Goal: Task Accomplishment & Management: Use online tool/utility

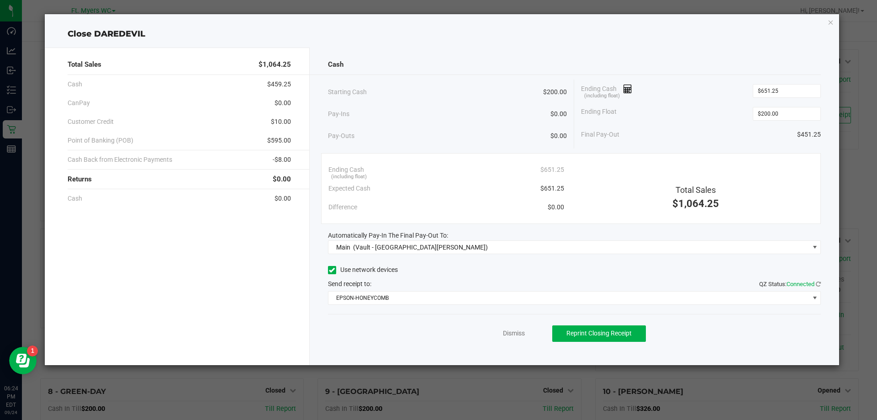
scroll to position [418, 0]
click at [835, 26] on div "Close DAREDEVIL Total Sales $1,064.25 Cash $459.25 CanPay $0.00 Customer Credit…" at bounding box center [442, 189] width 794 height 351
click at [833, 25] on icon "button" at bounding box center [830, 21] width 6 height 11
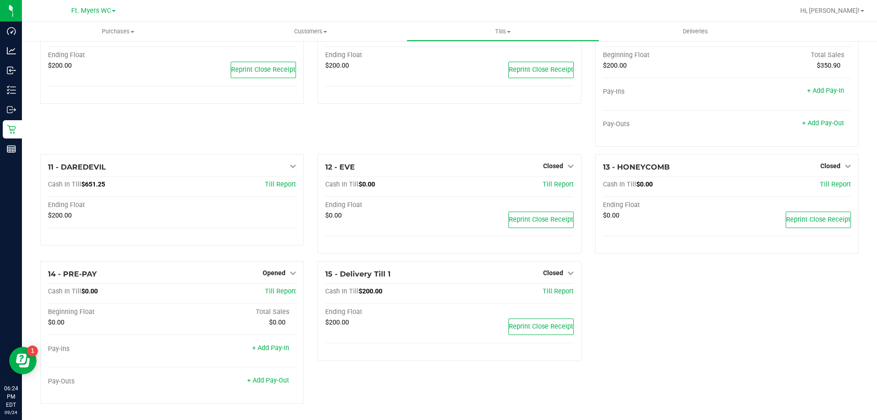
scroll to position [377, 0]
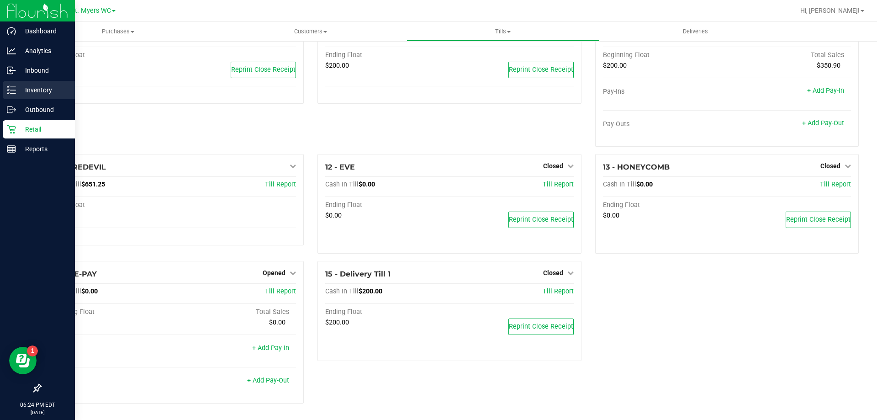
click at [31, 91] on p "Inventory" at bounding box center [43, 89] width 55 height 11
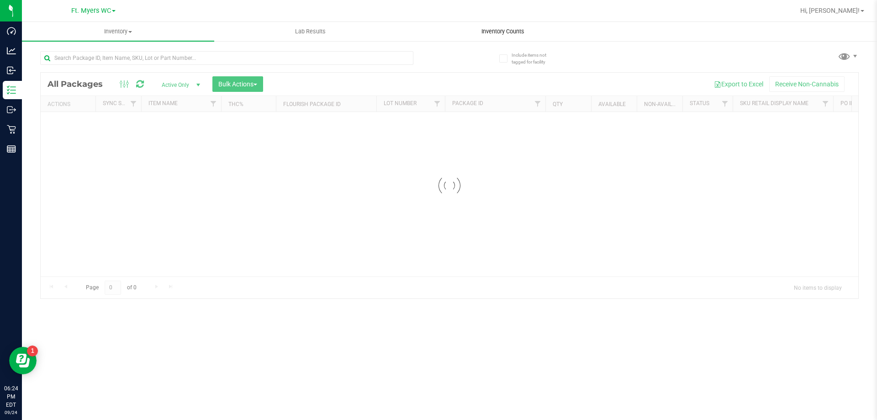
click at [516, 35] on span "Inventory Counts" at bounding box center [503, 31] width 68 height 8
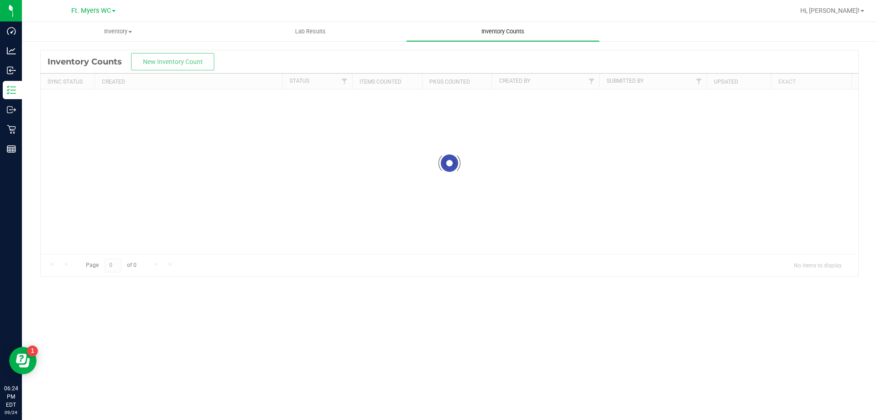
click at [516, 35] on span "Inventory Counts" at bounding box center [503, 31] width 68 height 8
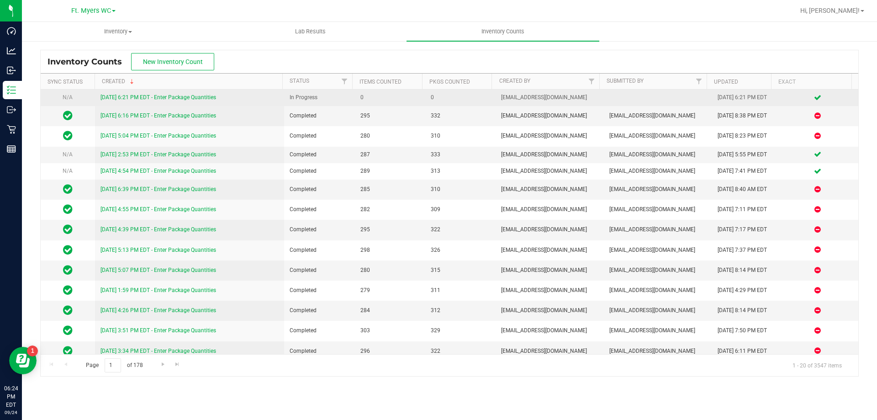
click at [159, 95] on link "[DATE] 6:21 PM EDT - Enter Package Quantities" at bounding box center [158, 97] width 116 height 6
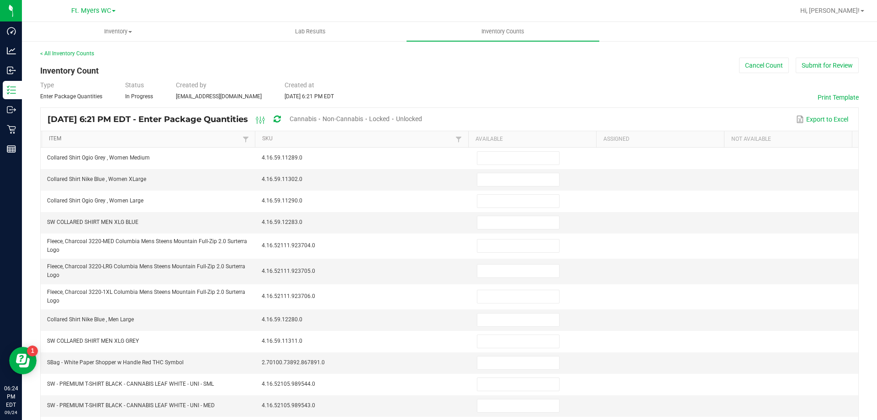
click at [72, 135] on link "Item" at bounding box center [144, 138] width 191 height 7
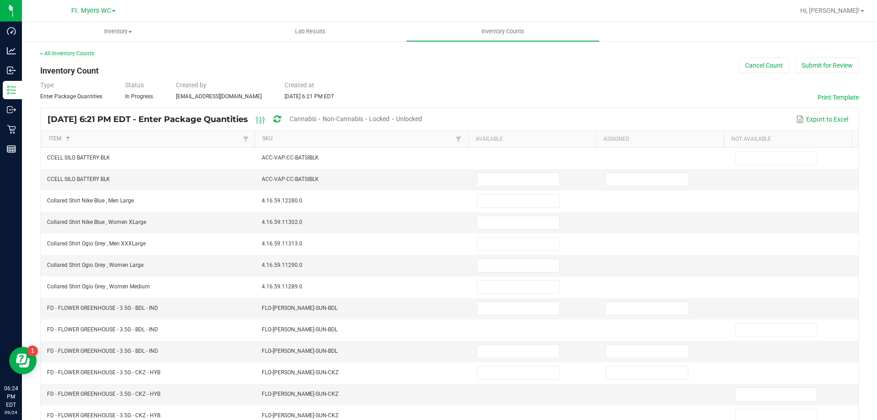
click at [316, 117] on span "Cannabis" at bounding box center [302, 118] width 27 height 7
click at [429, 117] on div "[DATE] 6:21 PM EDT - Enter Package Quantities Cannabis Non-Cannabis Locked Unlo…" at bounding box center [238, 119] width 382 height 17
click at [422, 116] on span "Unlocked" at bounding box center [409, 118] width 26 height 7
click at [74, 138] on link "Item" at bounding box center [144, 138] width 191 height 7
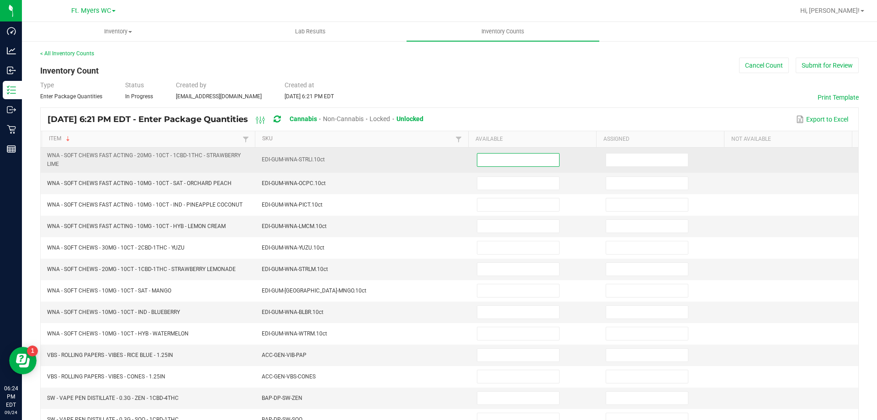
click at [479, 158] on input at bounding box center [518, 159] width 82 height 13
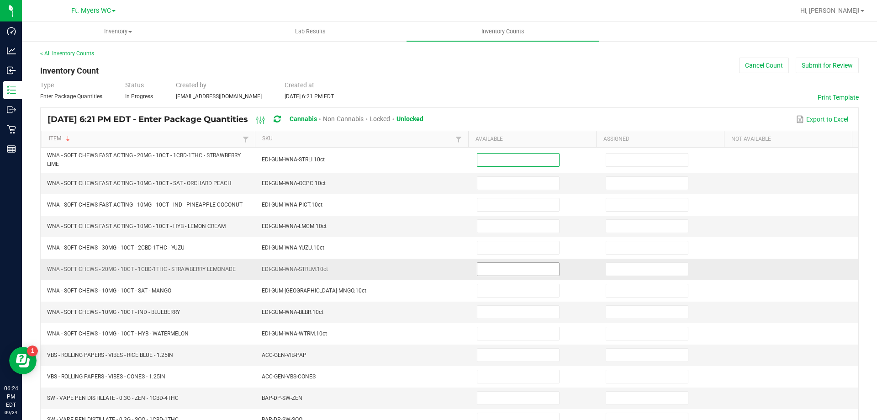
click at [495, 269] on input at bounding box center [518, 269] width 82 height 13
type input "14"
type input "0"
click at [525, 183] on input at bounding box center [518, 183] width 82 height 13
type input "21"
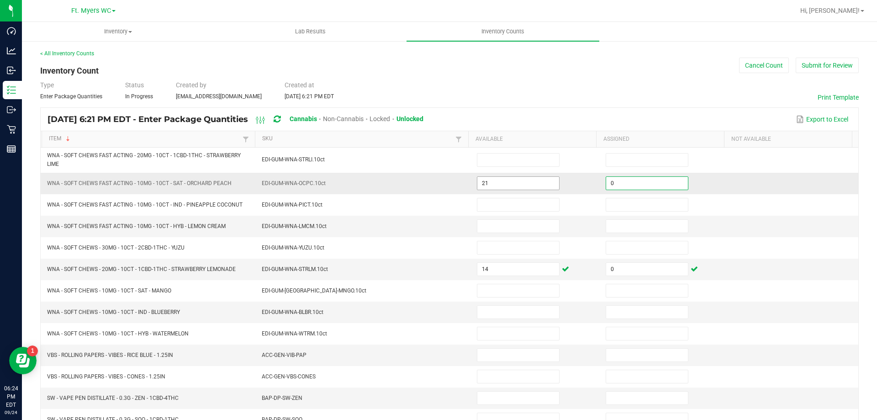
type input "0"
type input "18"
type input "0"
type input "23"
type input "0"
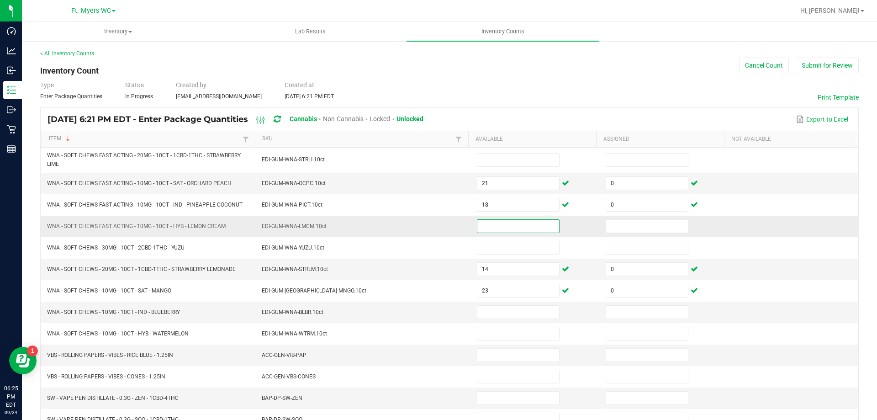
click at [497, 225] on input at bounding box center [518, 226] width 82 height 13
type input "11"
type input "0"
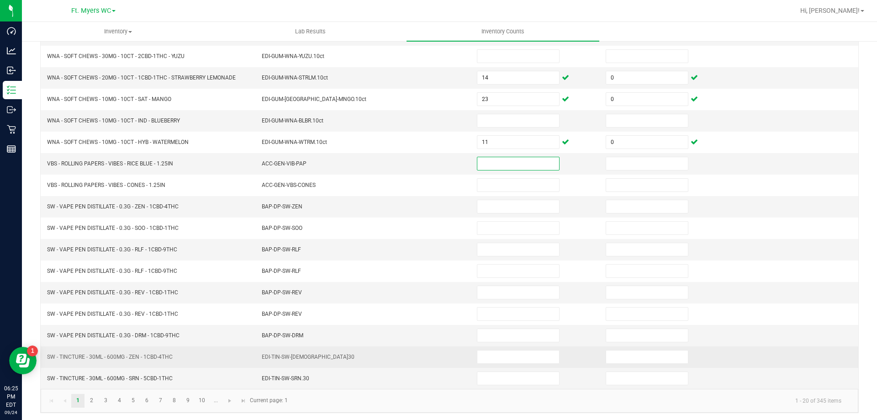
scroll to position [194, 0]
click at [477, 350] on span at bounding box center [518, 354] width 83 height 14
click at [482, 349] on input at bounding box center [518, 354] width 82 height 13
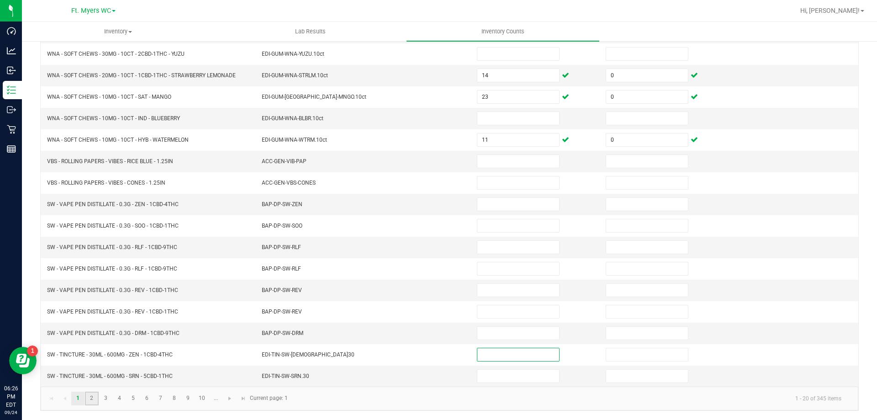
click at [92, 398] on link "2" at bounding box center [91, 398] width 13 height 14
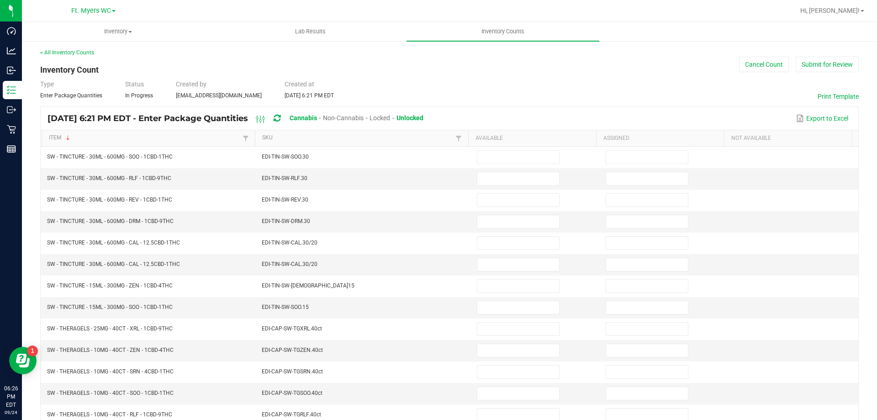
scroll to position [1, 0]
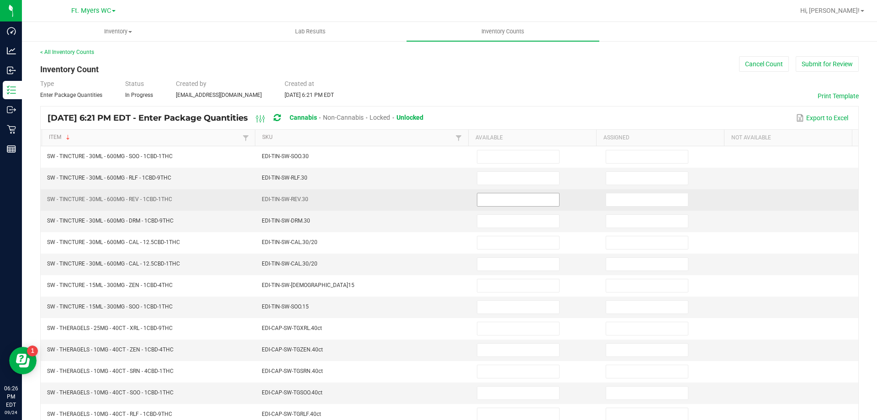
click at [514, 200] on input at bounding box center [518, 199] width 82 height 13
type input "7"
type input "4"
type input "0"
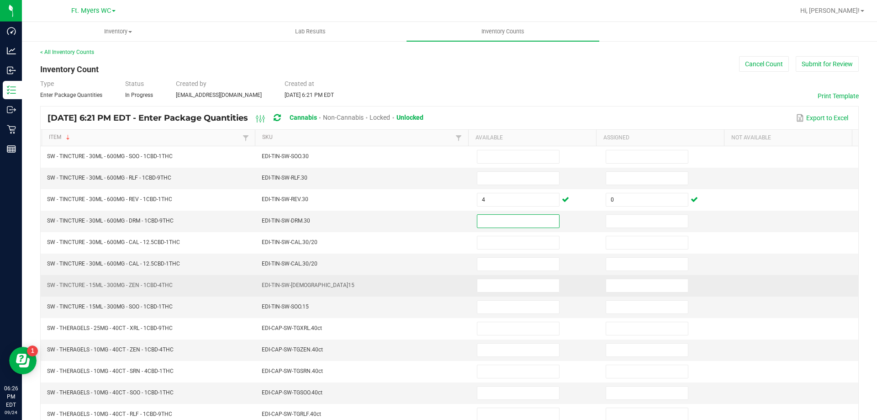
click at [502, 293] on td at bounding box center [535, 285] width 129 height 21
click at [506, 287] on input at bounding box center [518, 285] width 82 height 13
type input "6"
type input "0"
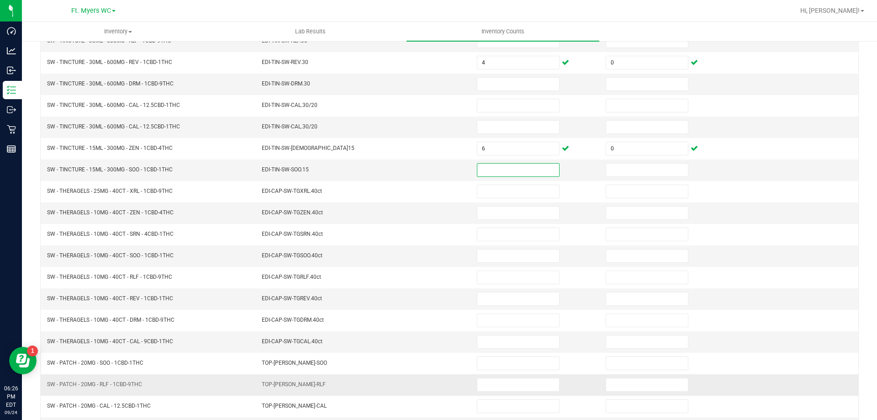
scroll to position [189, 0]
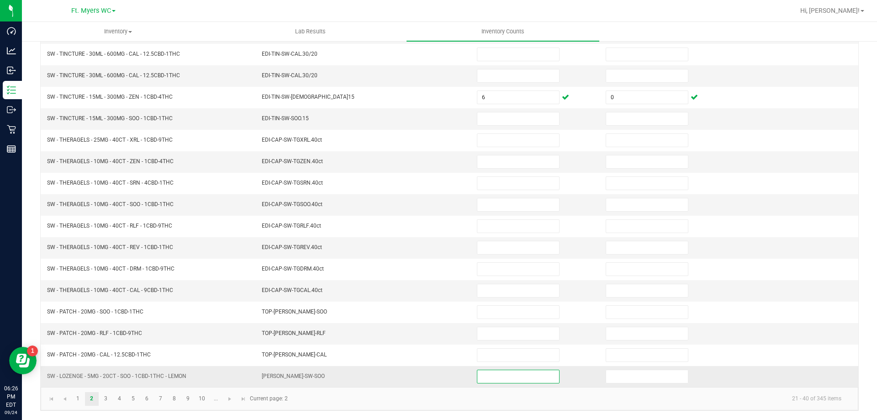
click at [502, 377] on input at bounding box center [518, 376] width 82 height 13
click at [106, 402] on link "3" at bounding box center [105, 399] width 13 height 14
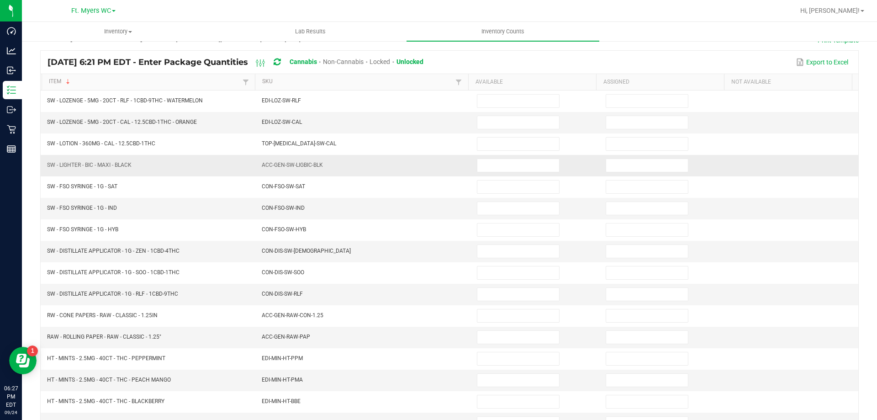
scroll to position [0, 0]
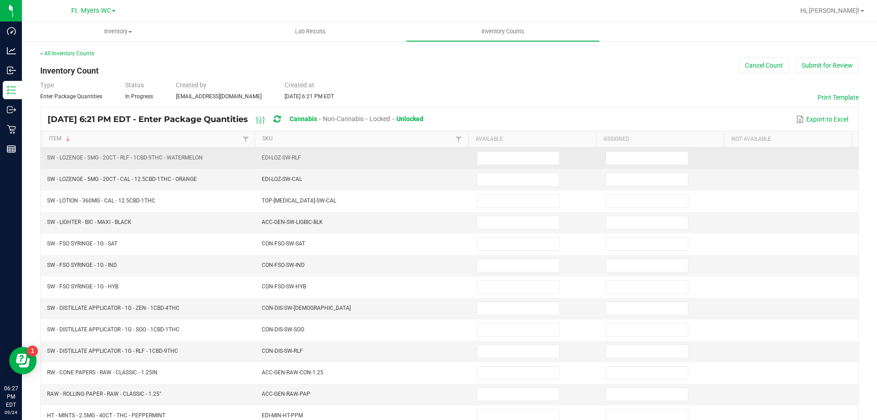
click at [524, 165] on td at bounding box center [535, 157] width 129 height 21
click at [525, 162] on input at bounding box center [518, 158] width 82 height 13
type input "10"
type input "0"
type input "5"
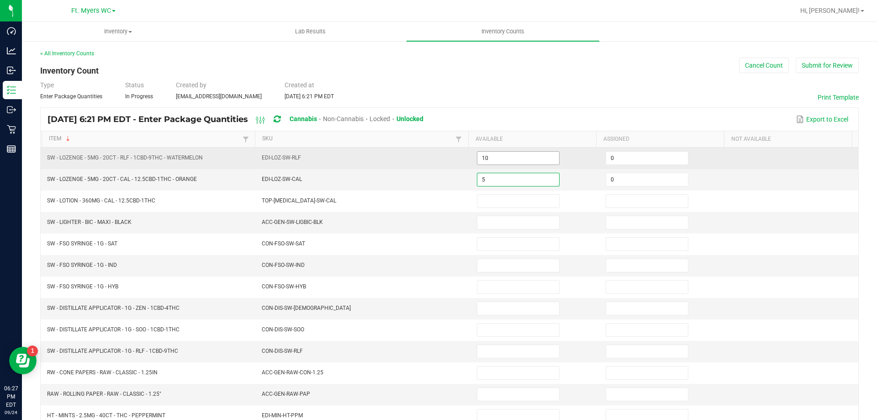
type input "0"
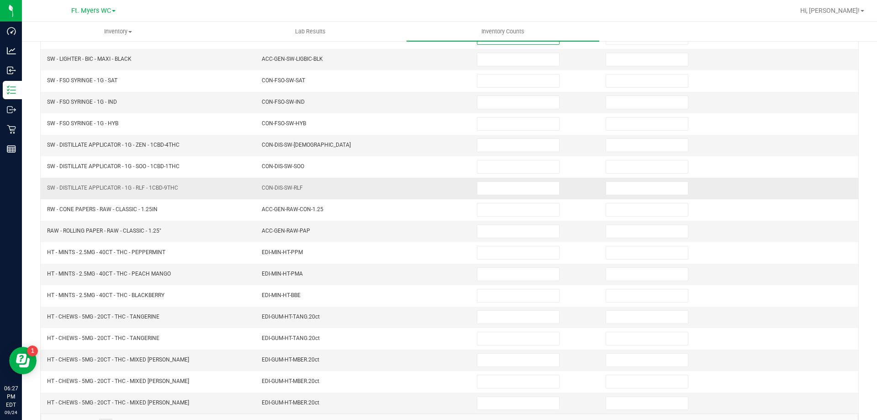
scroll to position [189, 0]
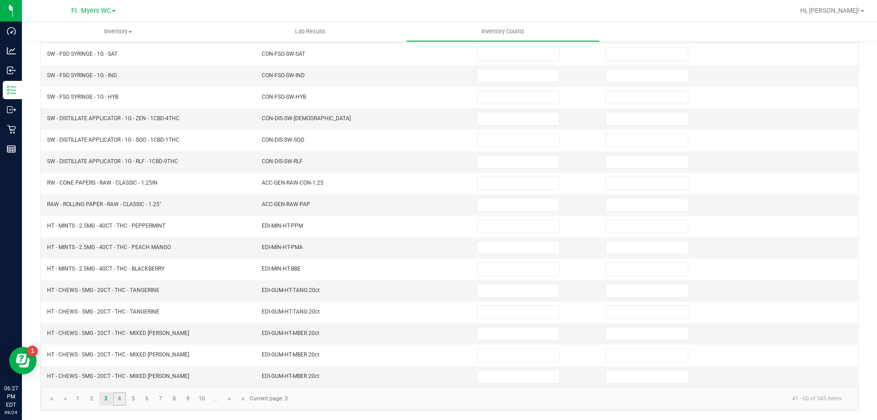
click at [120, 401] on link "4" at bounding box center [119, 399] width 13 height 14
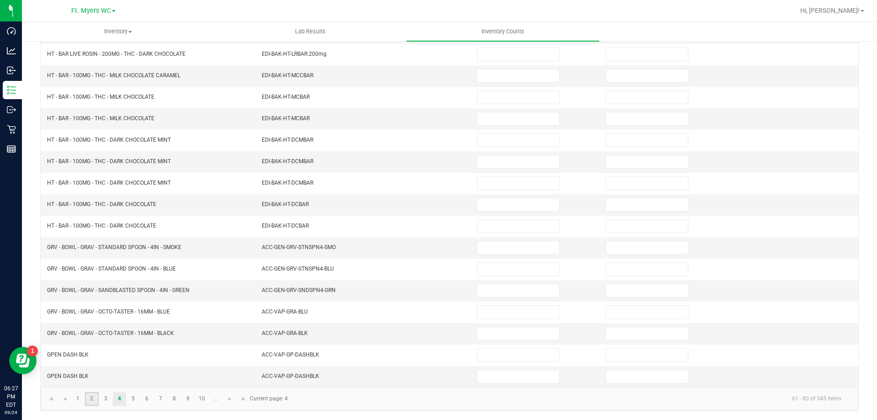
click at [96, 396] on link "2" at bounding box center [91, 399] width 13 height 14
type input "4"
type input "0"
type input "6"
type input "0"
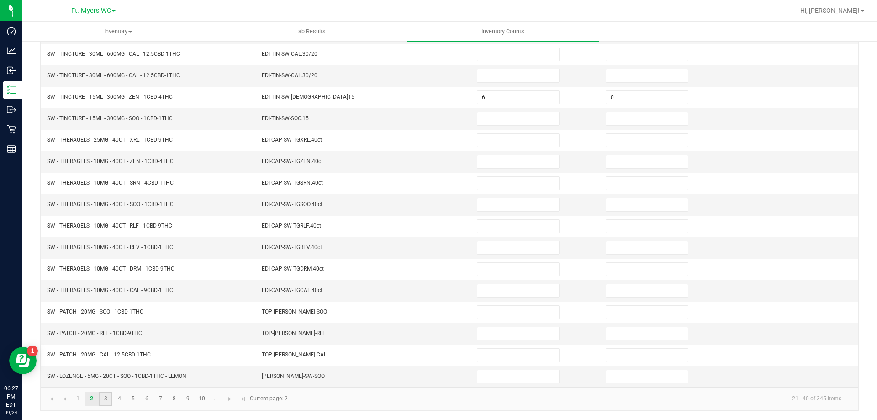
click at [101, 397] on link "3" at bounding box center [105, 399] width 13 height 14
type input "10"
type input "0"
type input "5"
type input "0"
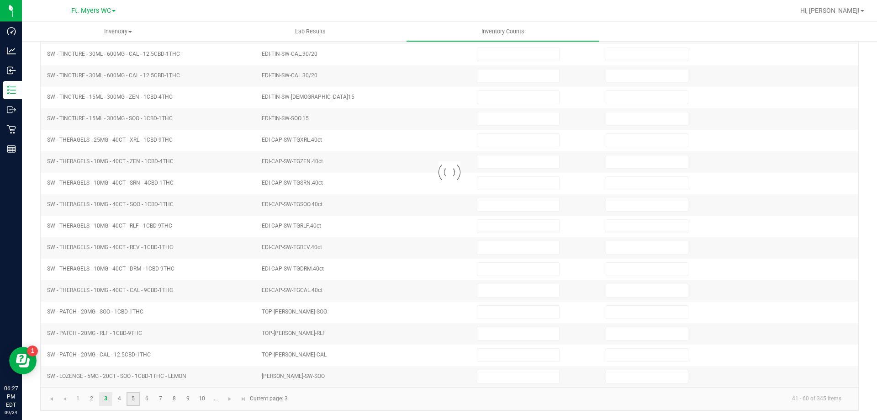
click at [127, 397] on link "5" at bounding box center [132, 399] width 13 height 14
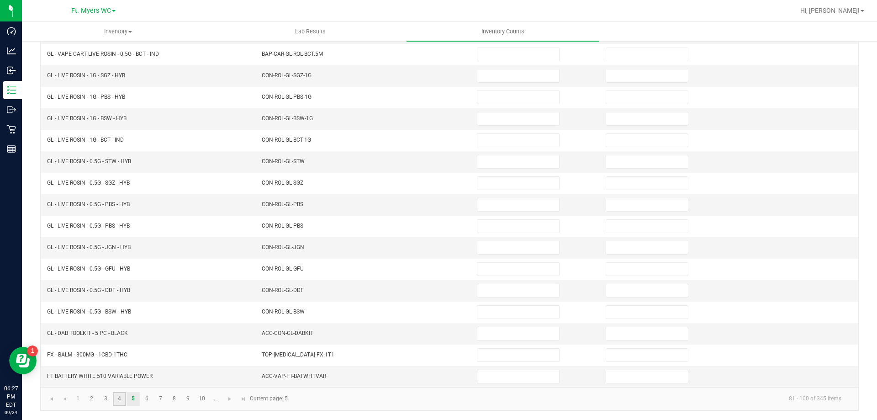
click at [122, 397] on link "4" at bounding box center [119, 399] width 13 height 14
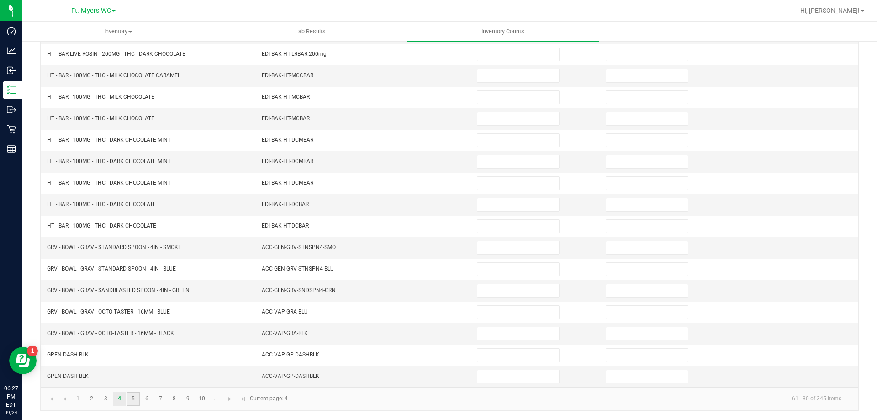
click at [132, 398] on link "5" at bounding box center [132, 399] width 13 height 14
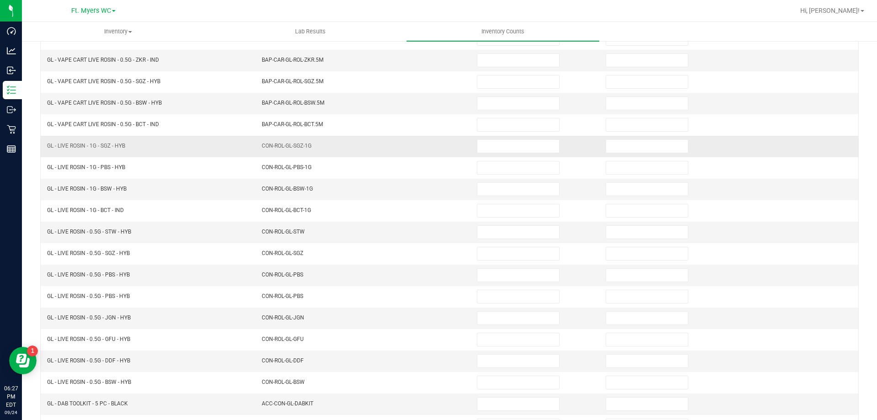
scroll to position [98, 0]
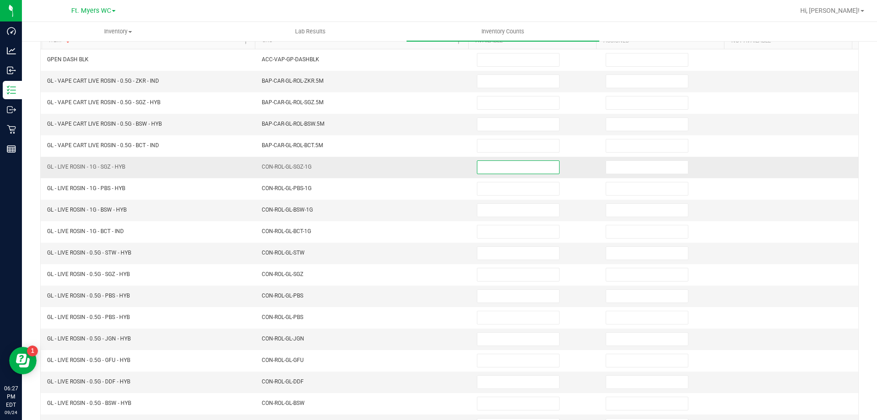
click at [489, 163] on input at bounding box center [518, 167] width 82 height 13
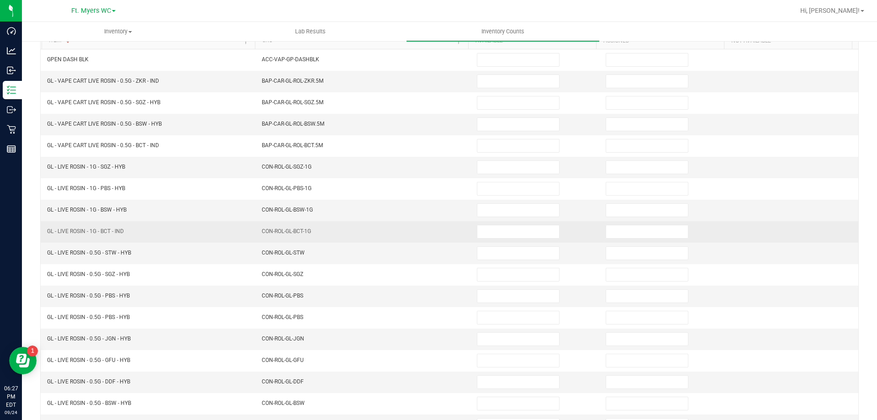
click at [492, 223] on td at bounding box center [535, 231] width 129 height 21
click at [500, 241] on td at bounding box center [535, 231] width 129 height 21
click at [506, 230] on input at bounding box center [518, 231] width 82 height 13
type input "6"
type input "0"
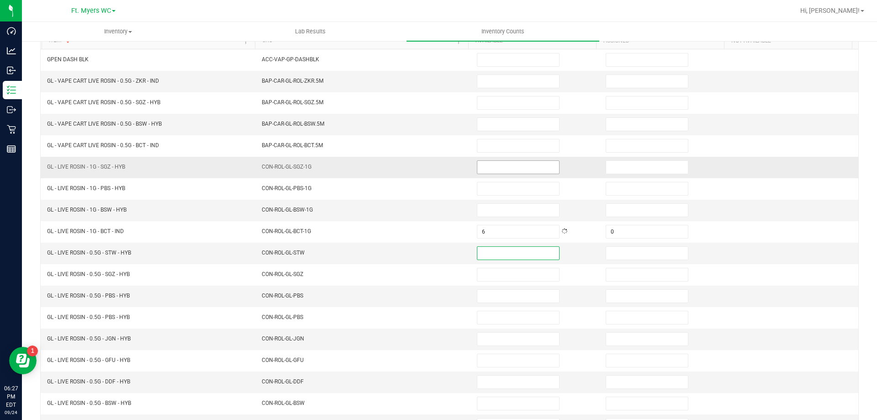
click at [481, 166] on input at bounding box center [518, 167] width 82 height 13
type input "5"
type input "0"
type input "4"
type input "0"
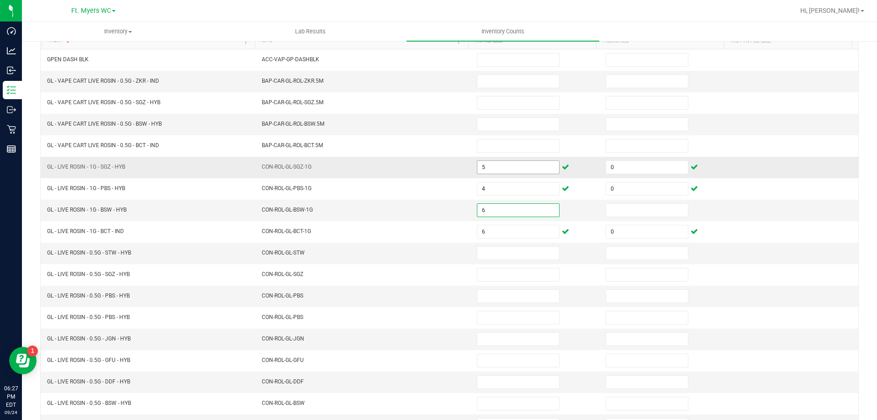
type input "6"
type input "0"
type input "1"
type input "0"
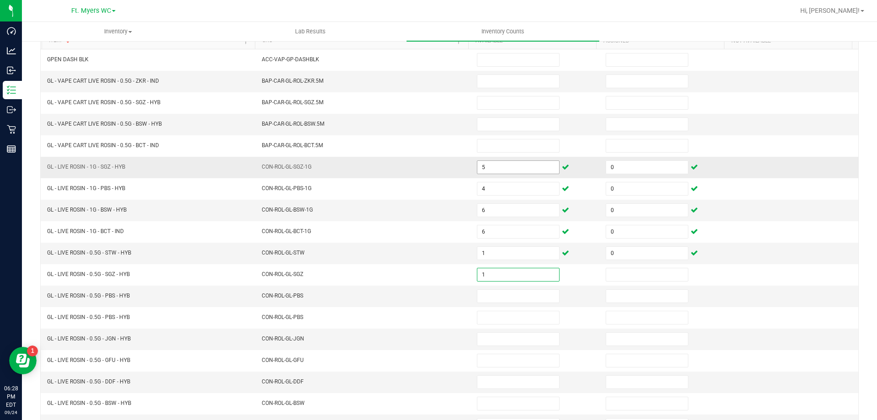
type input "1"
type input "0"
type input "7"
click at [619, 297] on input at bounding box center [647, 295] width 82 height 13
type input "0"
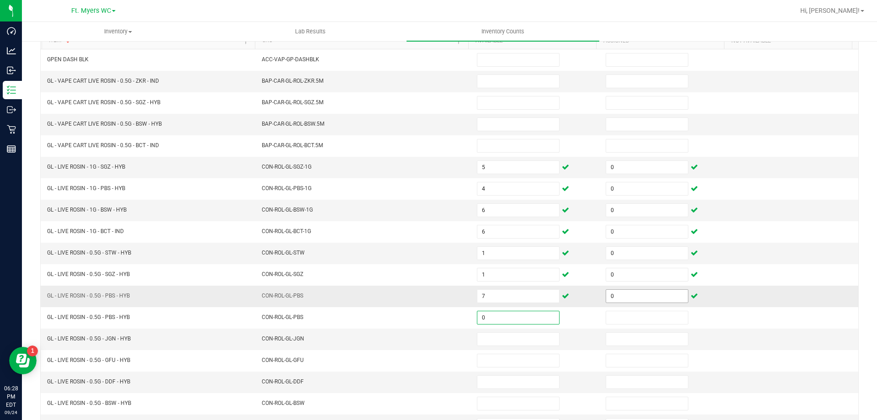
type input "0"
type input "2"
type input "0"
type input "4"
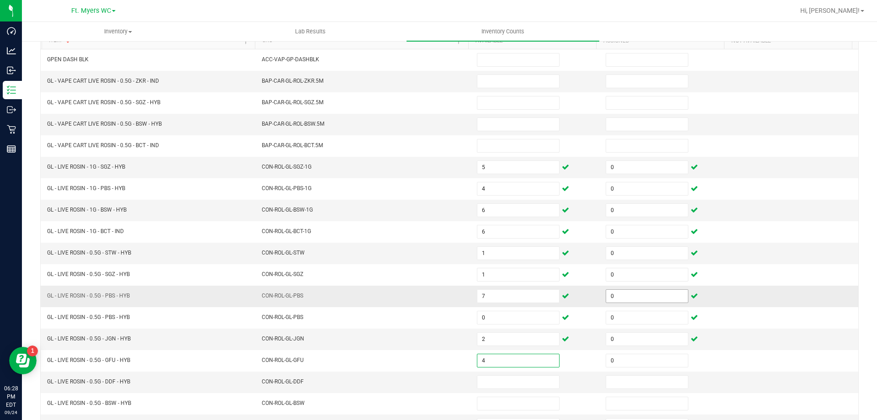
type input "0"
type input "5"
type input "0"
type input "1"
type input "0"
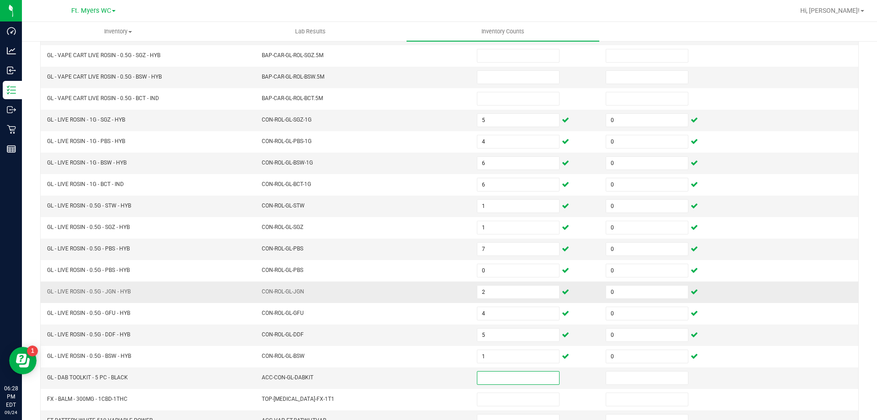
scroll to position [189, 0]
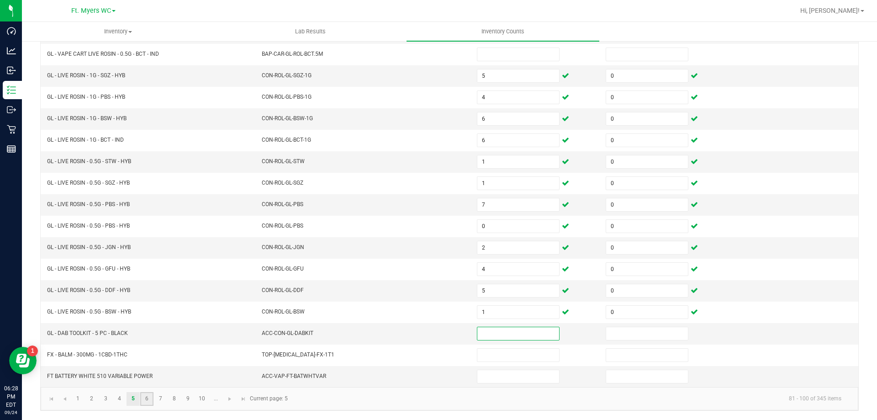
click at [144, 401] on link "6" at bounding box center [146, 399] width 13 height 14
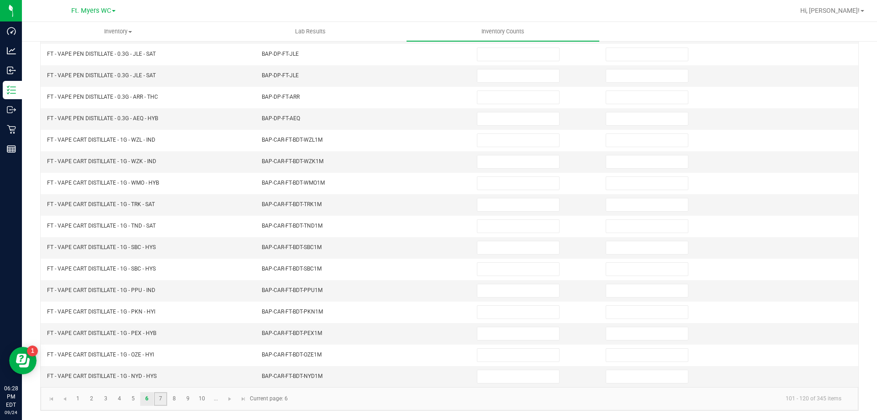
click at [158, 401] on link "7" at bounding box center [160, 399] width 13 height 14
click at [181, 397] on link "8" at bounding box center [174, 399] width 13 height 14
click at [194, 397] on link "9" at bounding box center [187, 399] width 13 height 14
click at [203, 397] on link "10" at bounding box center [201, 399] width 13 height 14
click at [227, 400] on span "Go to the next page" at bounding box center [229, 398] width 7 height 7
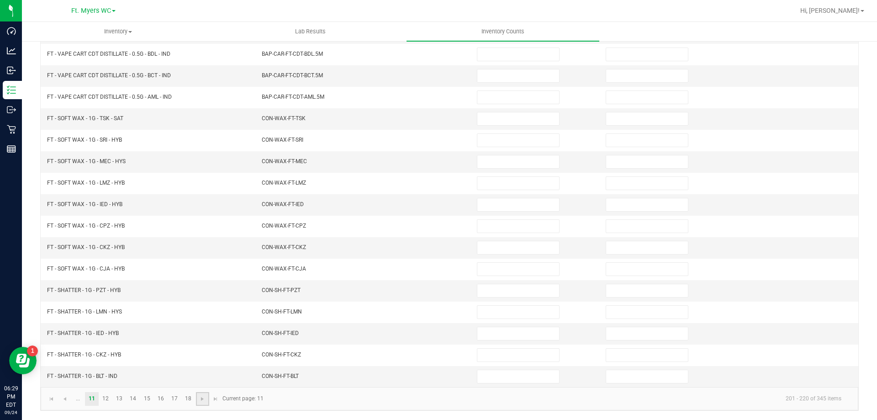
click at [201, 404] on link at bounding box center [202, 399] width 13 height 14
click at [203, 398] on span "Go to the next page" at bounding box center [202, 398] width 7 height 7
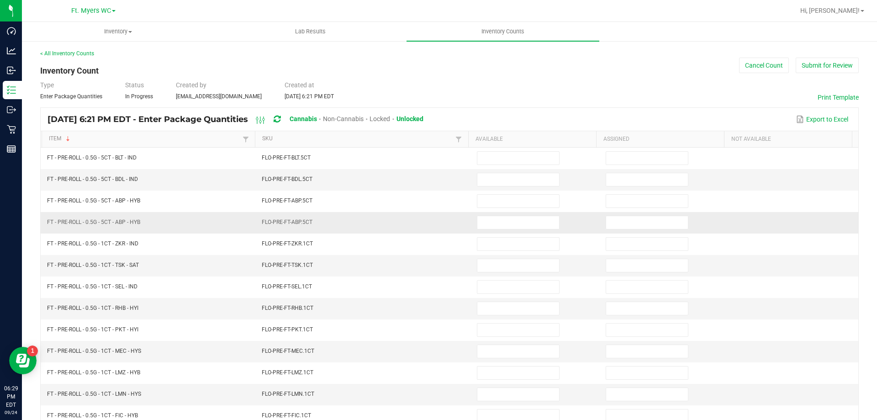
click at [197, 213] on td "FT - PRE-ROLL - 0.5G - 5CT - ABP - HYB" at bounding box center [149, 222] width 215 height 21
click at [217, 178] on td "FT - PRE-ROLL - 0.5G - 5CT - BDL - IND" at bounding box center [149, 179] width 215 height 21
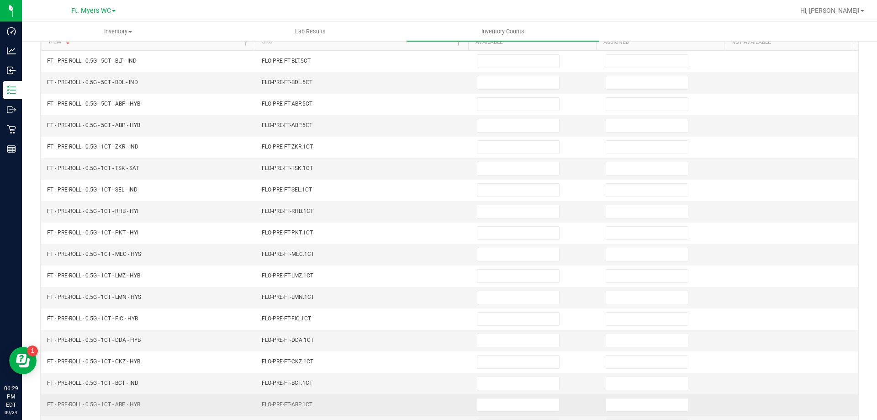
scroll to position [189, 0]
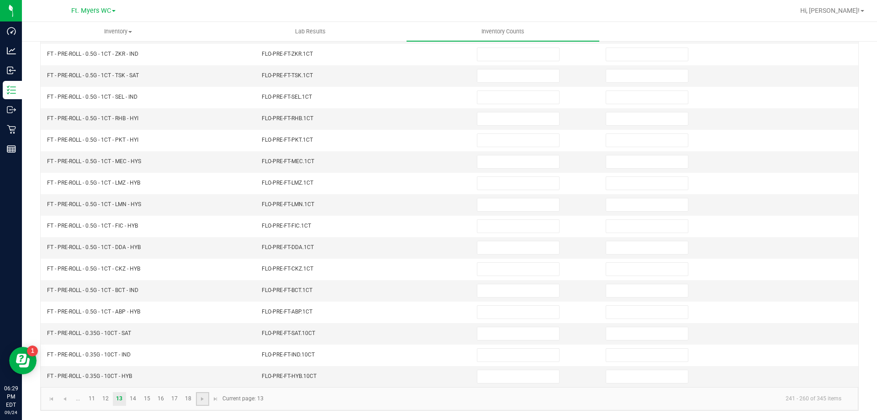
click at [200, 403] on link at bounding box center [202, 399] width 13 height 14
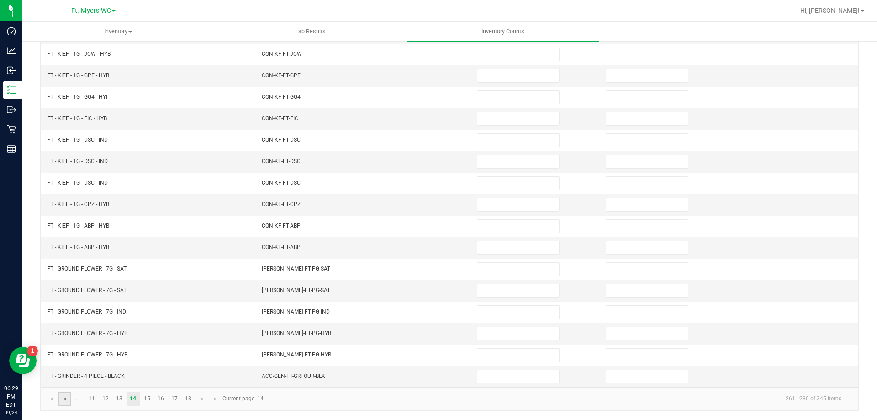
click at [64, 399] on span "Go to the previous page" at bounding box center [64, 398] width 7 height 7
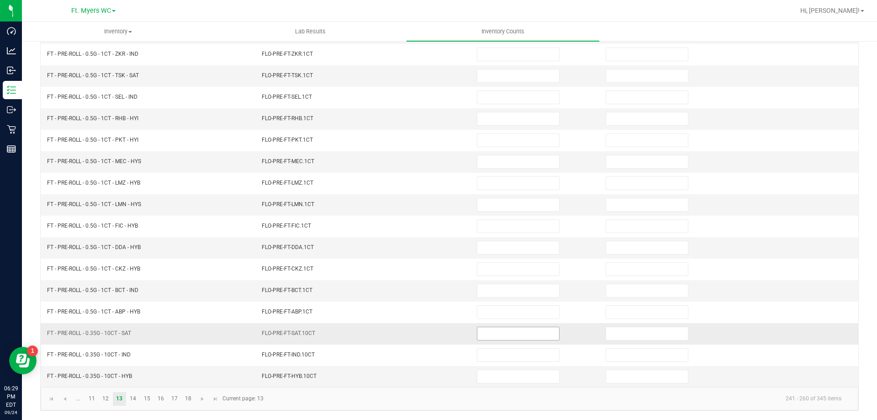
click at [485, 337] on input at bounding box center [518, 333] width 82 height 13
type input "3"
type input "0"
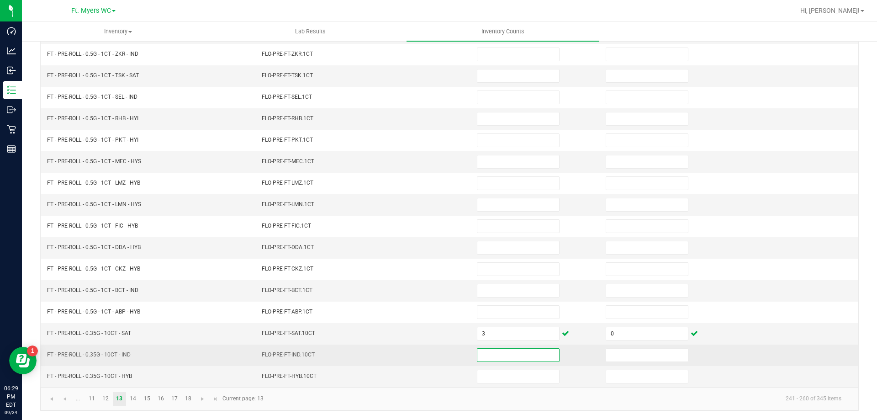
click at [492, 359] on input at bounding box center [518, 354] width 82 height 13
type input "13"
type input "0"
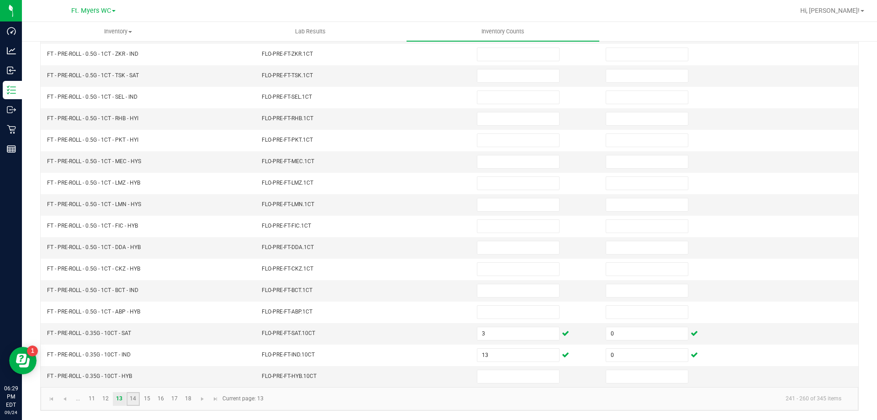
click at [134, 395] on link "14" at bounding box center [132, 399] width 13 height 14
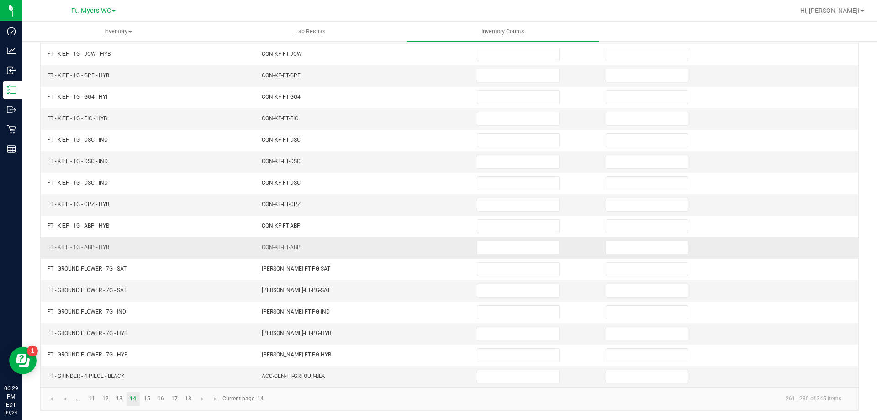
click at [474, 259] on td at bounding box center [535, 268] width 129 height 21
click at [491, 250] on input at bounding box center [518, 247] width 82 height 13
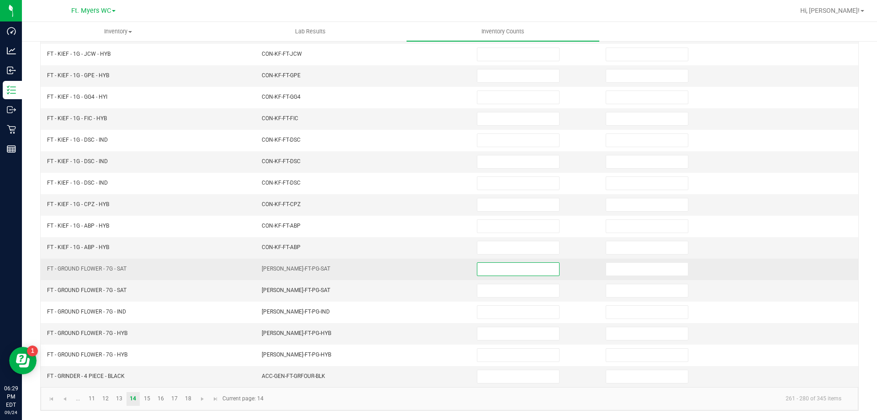
click at [492, 265] on input at bounding box center [518, 269] width 82 height 13
type input "15"
type input "0"
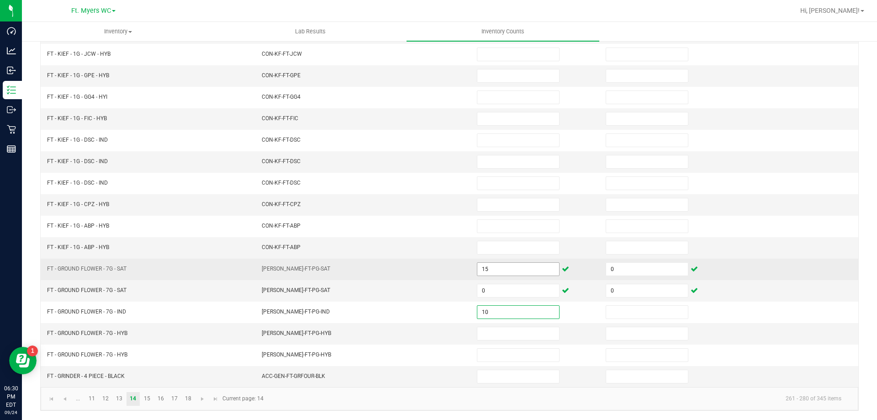
type input "10"
type input "0"
type input "9"
type input "0"
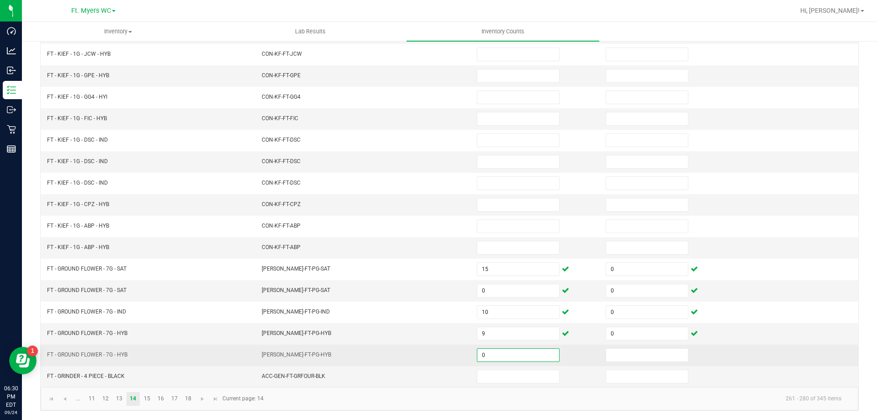
type input "0"
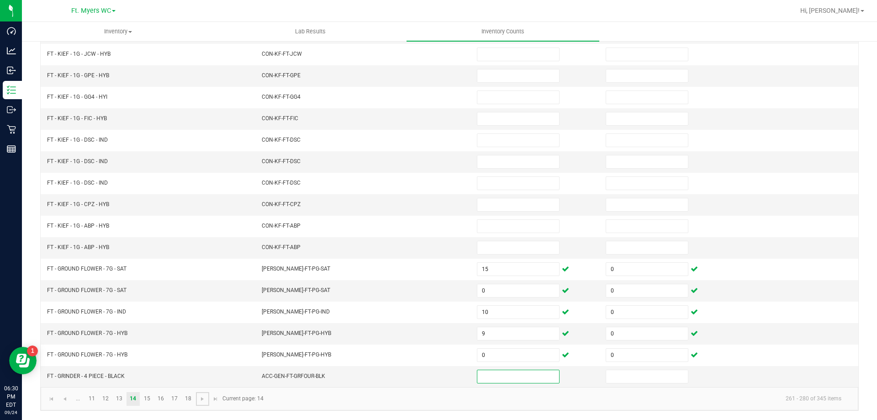
drag, startPoint x: 201, startPoint y: 400, endPoint x: 202, endPoint y: 391, distance: 8.7
click at [200, 400] on span "Go to the next page" at bounding box center [202, 398] width 7 height 7
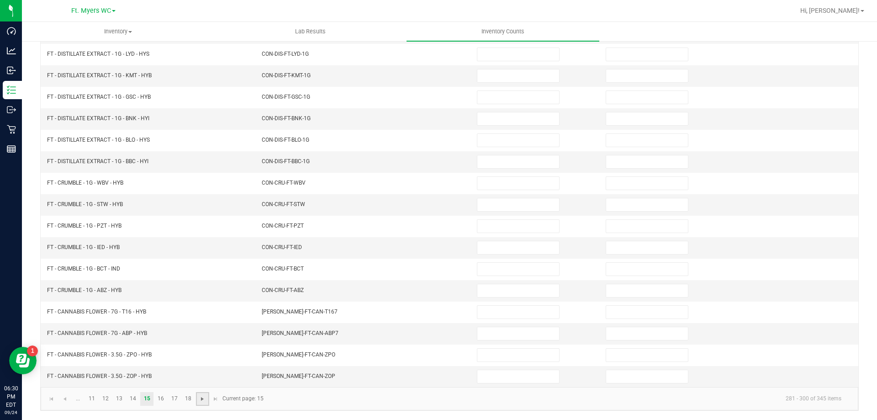
click at [203, 397] on span "Go to the next page" at bounding box center [202, 398] width 7 height 7
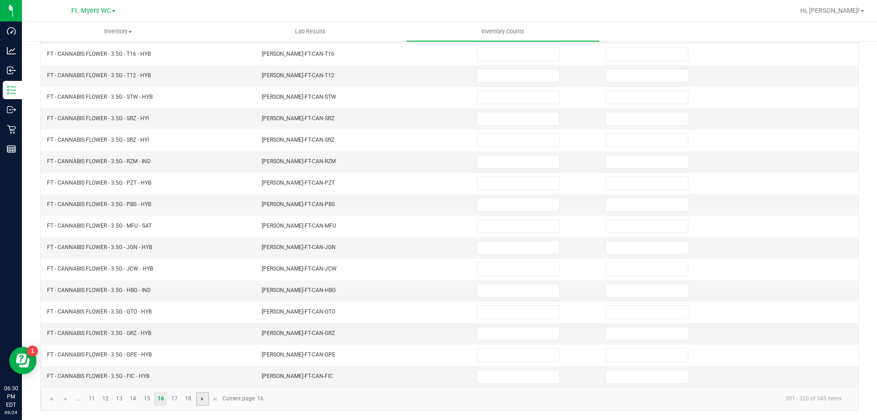
click at [203, 402] on span "Go to the next page" at bounding box center [202, 398] width 7 height 7
type input "0"
type input "5"
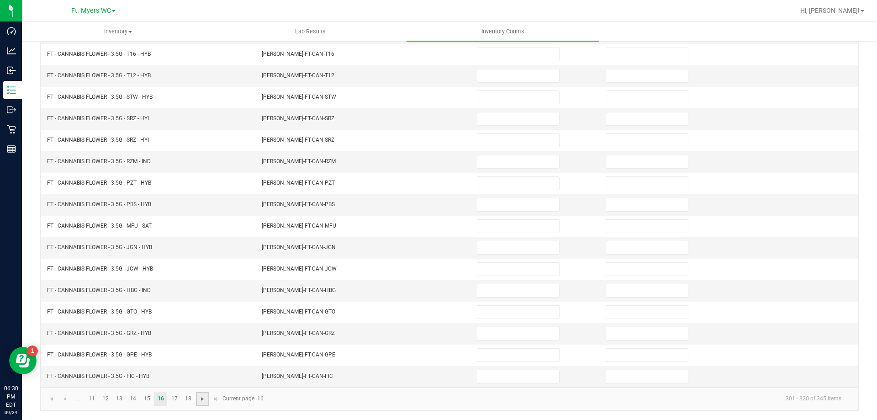
type input "19"
type input "12"
type input "0"
type input "8"
type input "1"
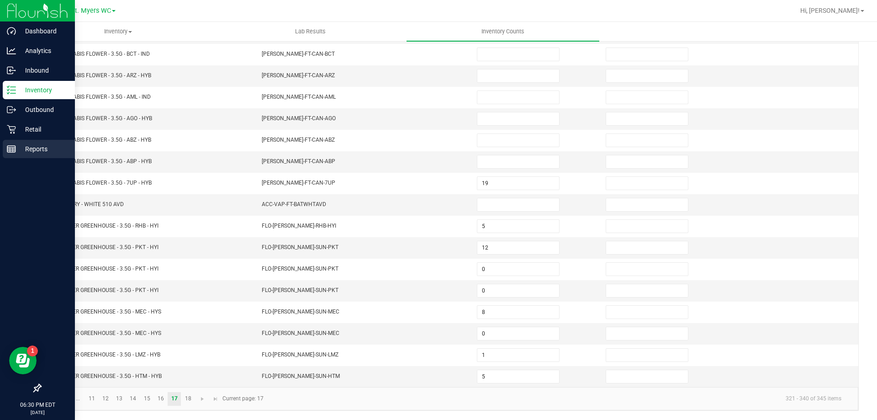
click at [33, 144] on p "Reports" at bounding box center [43, 148] width 55 height 11
